Goal: Obtain resource: Obtain resource

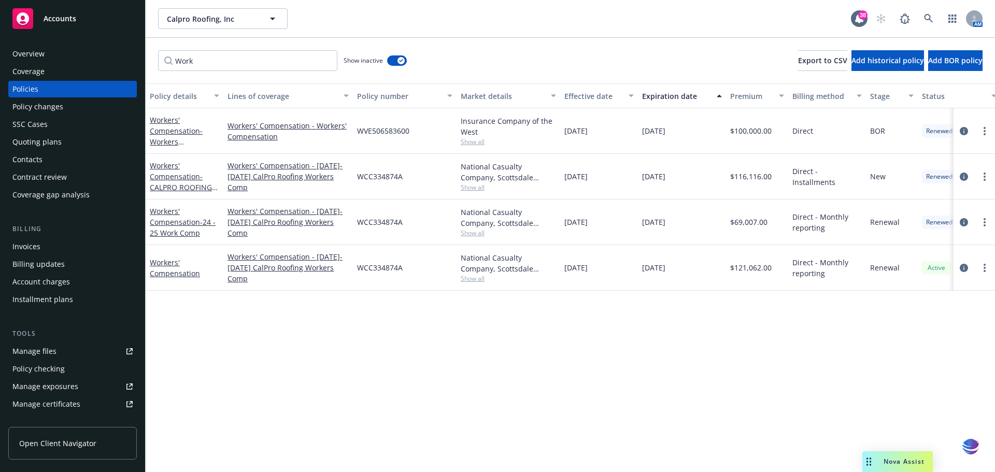
click at [607, 351] on div "Policy details Lines of coverage Policy number Market details Effective date Ex…" at bounding box center [571, 277] width 850 height 389
click at [40, 355] on div "Manage files" at bounding box center [34, 351] width 44 height 17
click at [42, 353] on div "Manage files" at bounding box center [34, 351] width 44 height 17
click at [329, 63] on input "Work" at bounding box center [247, 60] width 179 height 21
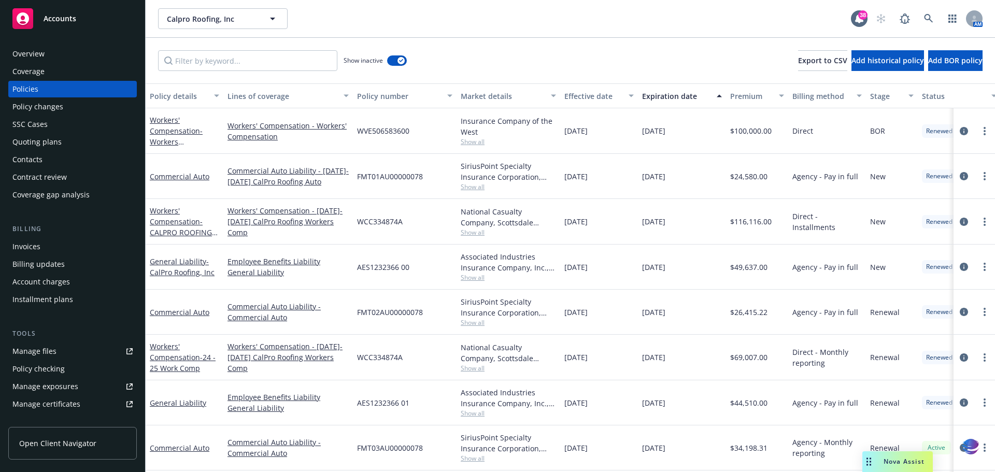
click at [41, 350] on div "Manage files" at bounding box center [34, 351] width 44 height 17
